Goal: Information Seeking & Learning: Learn about a topic

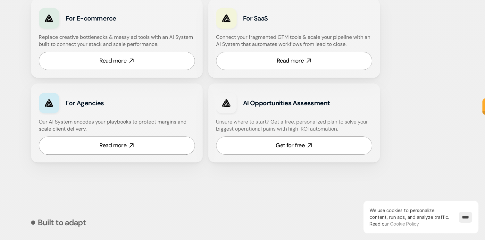
scroll to position [416, 0]
click at [294, 146] on div "Get for free" at bounding box center [289, 145] width 29 height 8
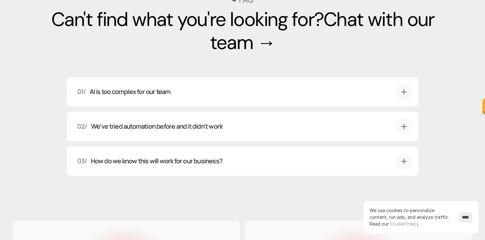
scroll to position [2114, 0]
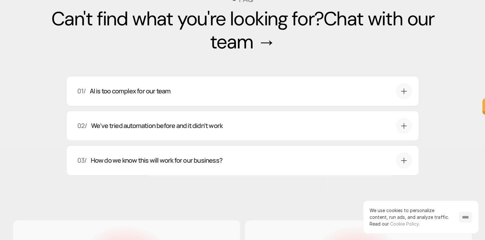
click at [466, 220] on input "****" at bounding box center [464, 216] width 13 height 11
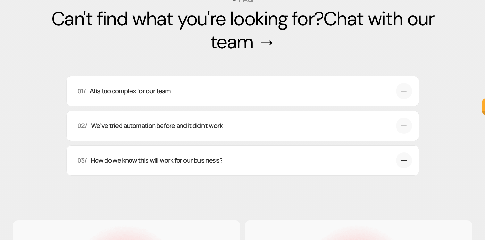
click at [400, 95] on icon at bounding box center [404, 91] width 8 height 8
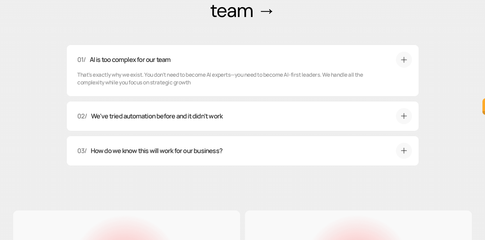
scroll to position [2146, 0]
click at [404, 119] on icon at bounding box center [404, 115] width 8 height 8
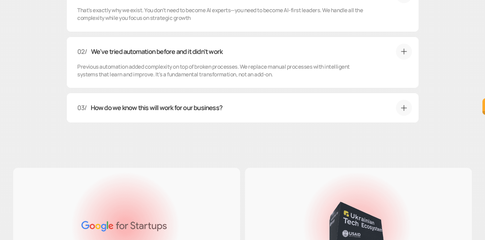
scroll to position [2210, 0]
click at [404, 110] on icon at bounding box center [404, 107] width 6 height 6
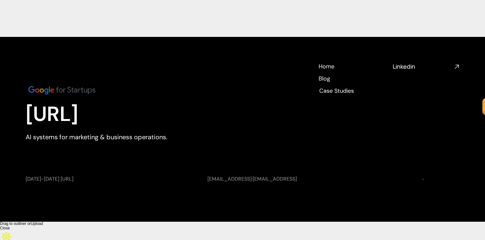
scroll to position [2544, 0]
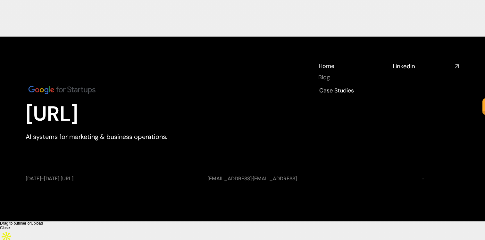
click at [323, 81] on h4 "Blog" at bounding box center [324, 77] width 12 height 8
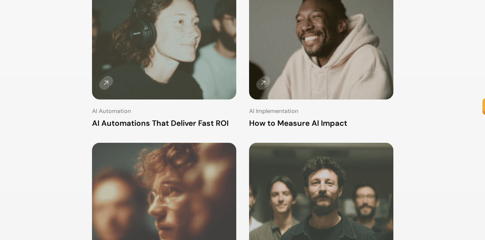
scroll to position [192, 0]
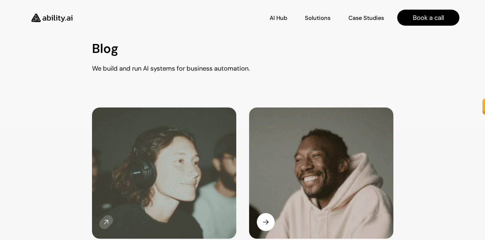
scroll to position [0, 0]
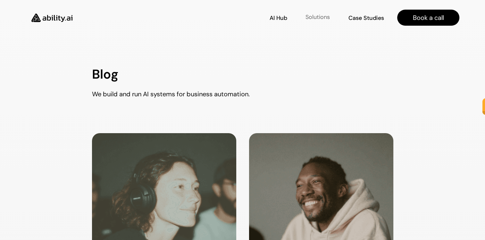
click at [313, 18] on p "Solutions" at bounding box center [317, 17] width 24 height 8
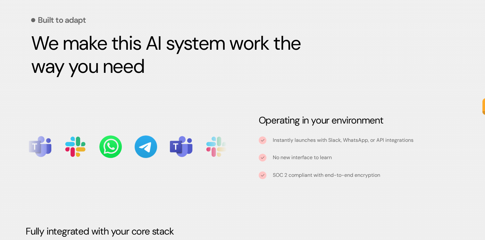
scroll to position [618, 0]
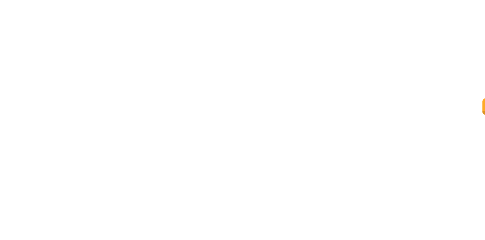
scroll to position [50, 0]
